Goal: Navigation & Orientation: Find specific page/section

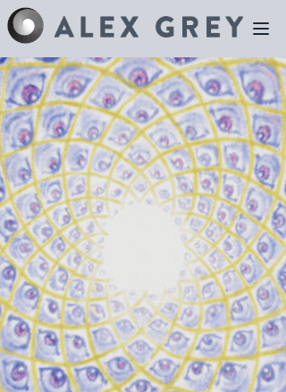
click at [264, 34] on icon at bounding box center [261, 28] width 14 height 11
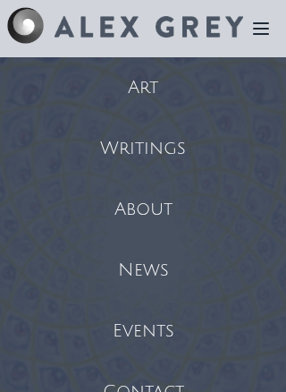
click at [144, 323] on div "Events" at bounding box center [143, 330] width 286 height 61
click at [165, 98] on div "Art" at bounding box center [143, 87] width 286 height 61
click at [154, 206] on div "About" at bounding box center [143, 209] width 286 height 61
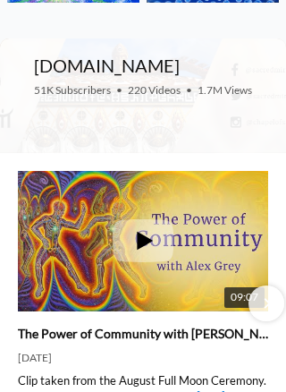
scroll to position [1571, 0]
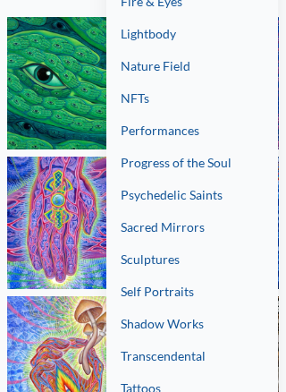
scroll to position [175, 0]
click at [150, 390] on link "Tattoos" at bounding box center [192, 388] width 172 height 32
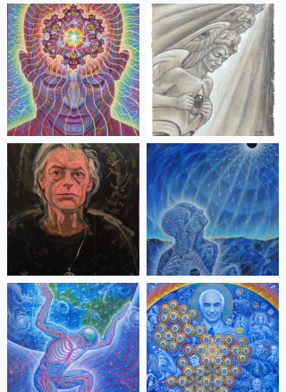
scroll to position [2282, 0]
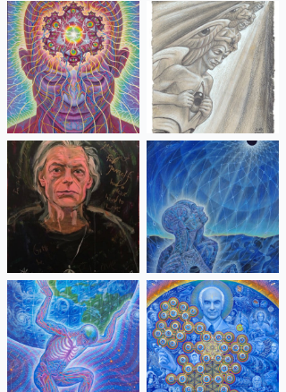
click at [246, 218] on div at bounding box center [143, 196] width 286 height 392
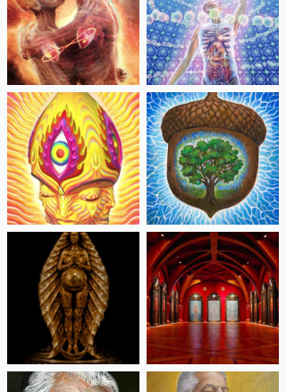
scroll to position [645, 0]
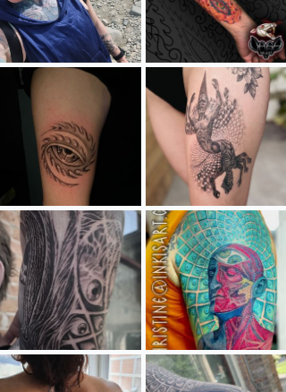
scroll to position [621, 0]
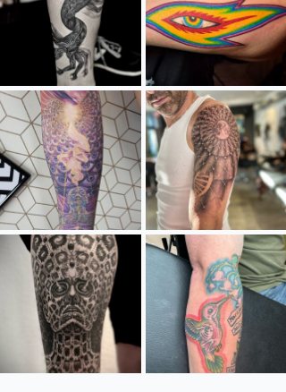
scroll to position [1604, 0]
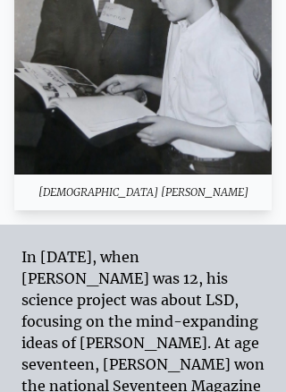
scroll to position [2989, 0]
